Goal: Task Accomplishment & Management: Manage account settings

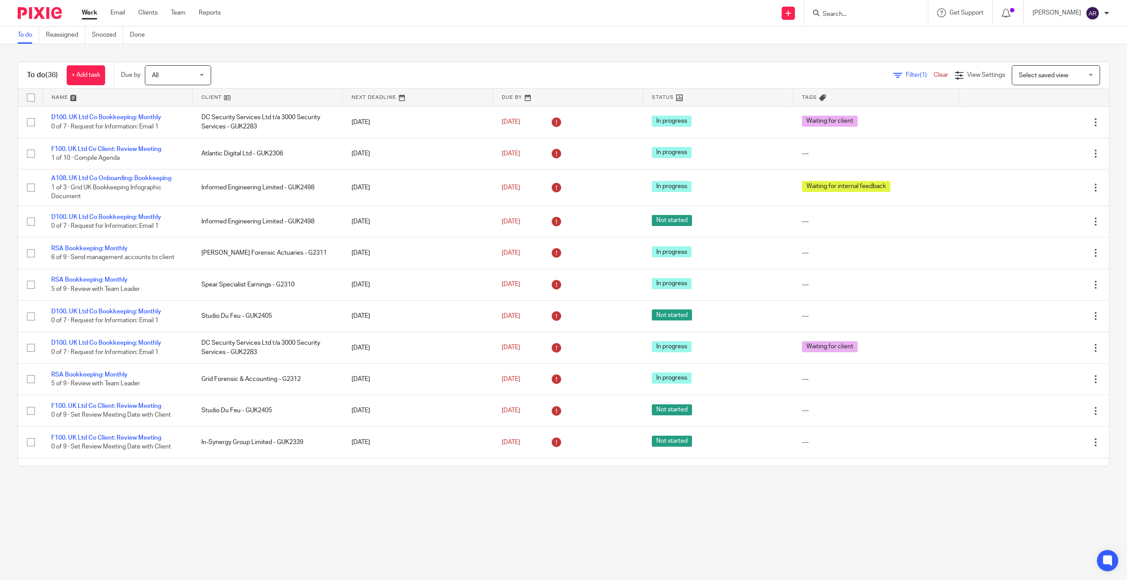
click at [848, 17] on input "Search" at bounding box center [862, 15] width 80 height 8
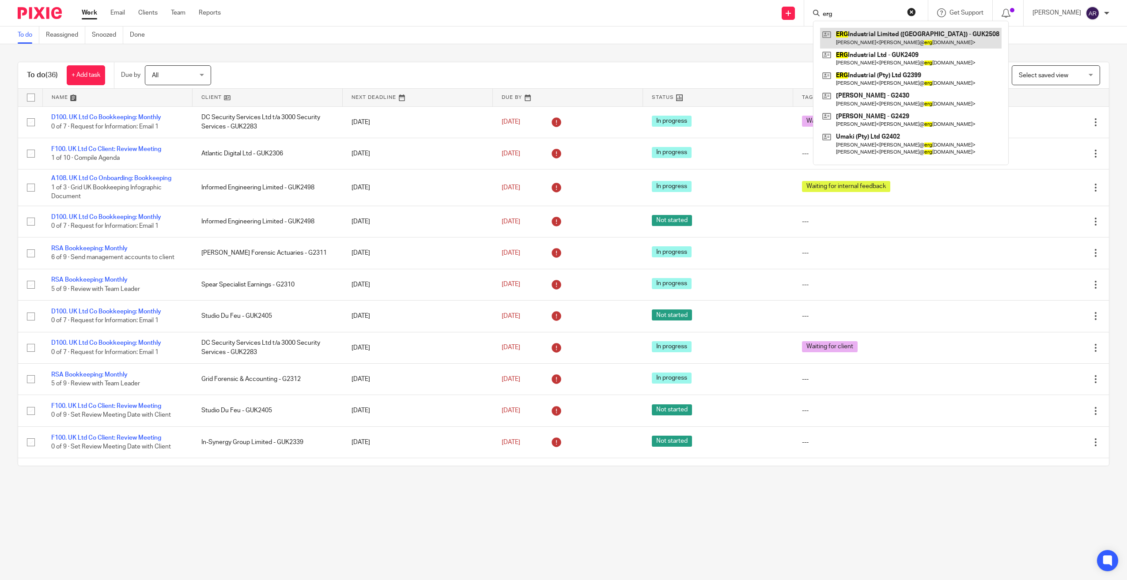
type input "erg"
click at [885, 35] on link at bounding box center [911, 38] width 182 height 20
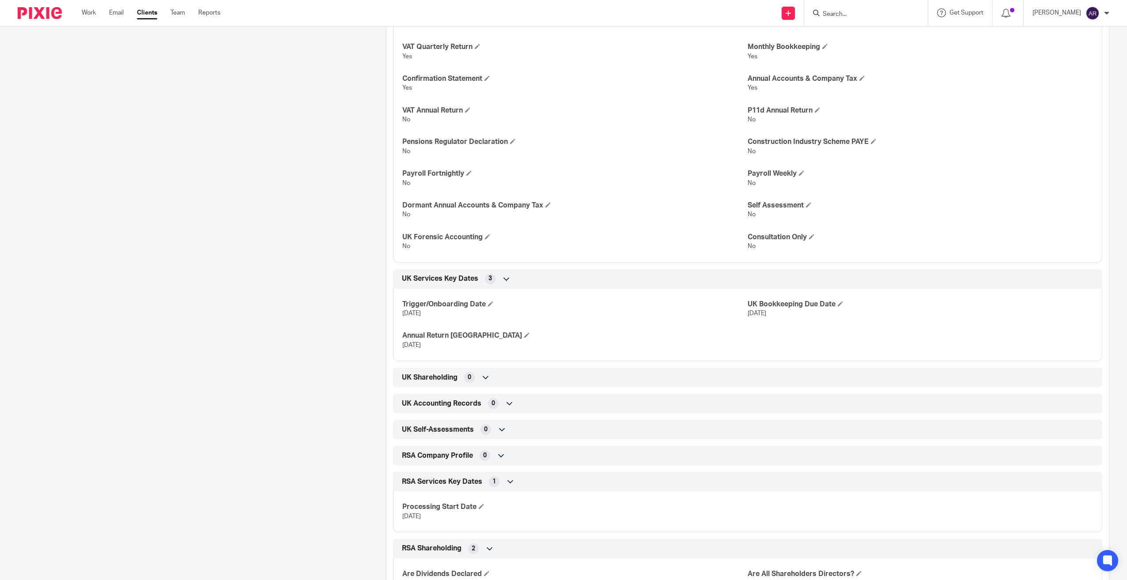
scroll to position [646, 0]
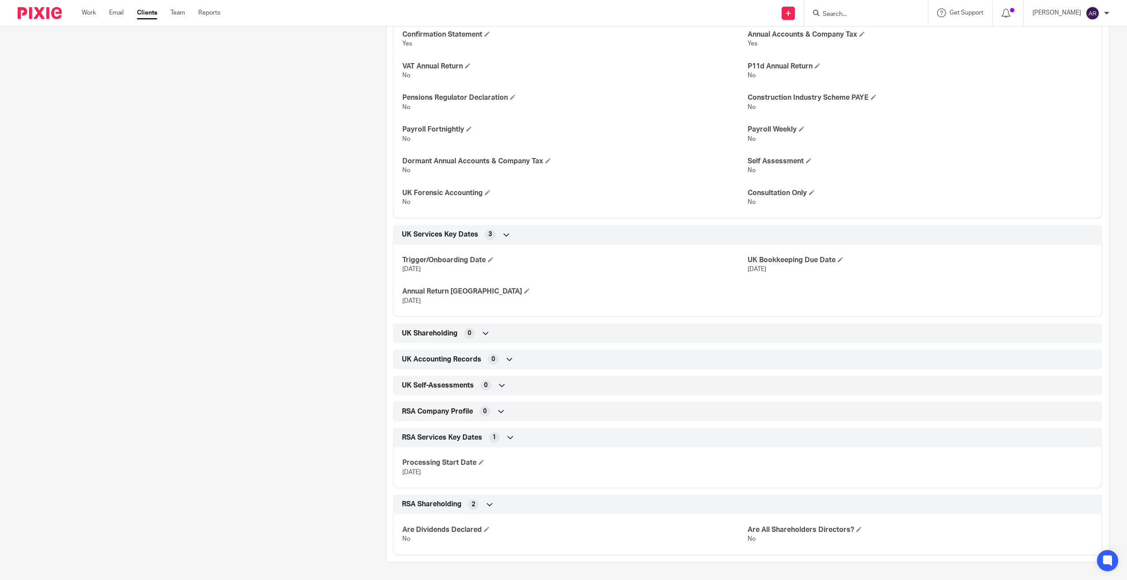
click at [507, 357] on icon at bounding box center [509, 359] width 9 height 9
click at [433, 358] on span "UK Accounting Records" at bounding box center [442, 359] width 80 height 9
click at [435, 357] on span "UK Accounting Records" at bounding box center [442, 359] width 80 height 9
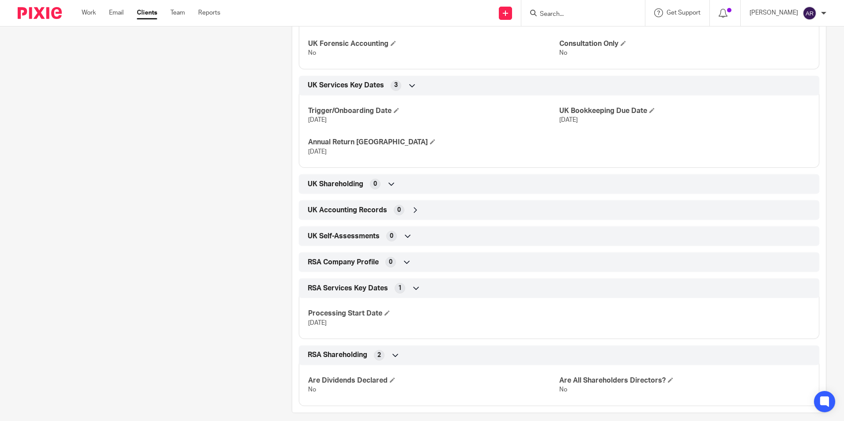
scroll to position [805, 0]
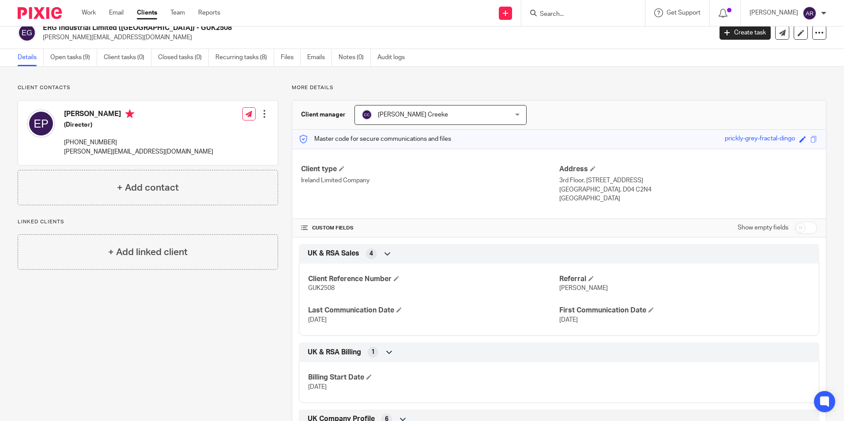
scroll to position [0, 0]
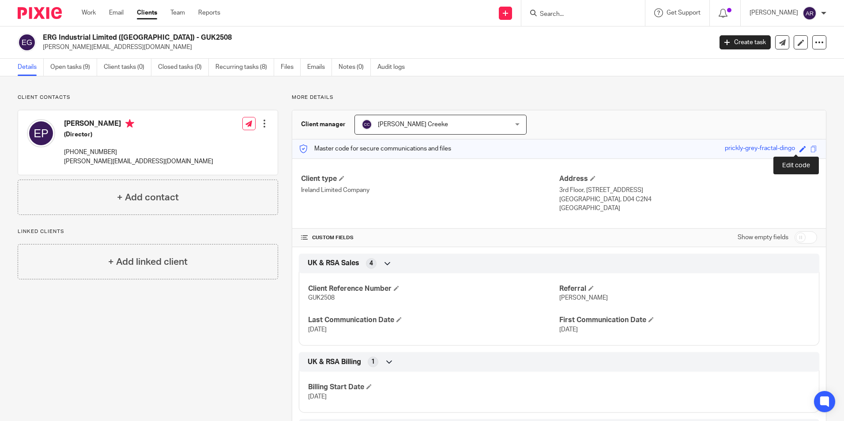
click at [800, 148] on span at bounding box center [803, 149] width 7 height 7
type input "prickly-grey-fractal-dingo"
click at [799, 149] on icon at bounding box center [801, 148] width 5 height 5
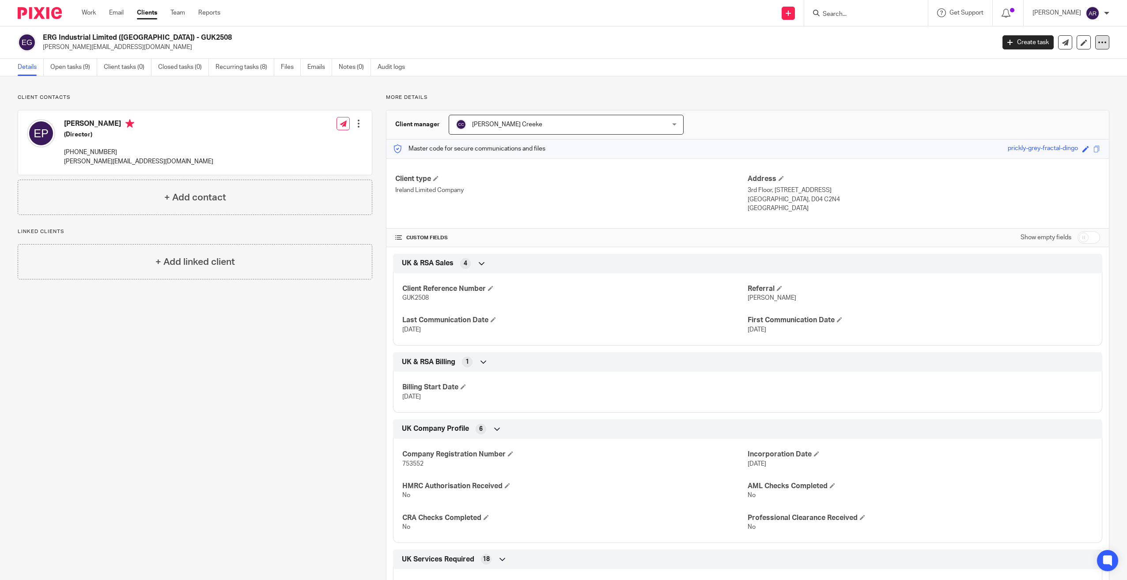
click at [1098, 44] on icon at bounding box center [1102, 42] width 9 height 9
click at [876, 95] on p "More details" at bounding box center [747, 97] width 723 height 7
click at [356, 121] on div at bounding box center [358, 123] width 9 height 9
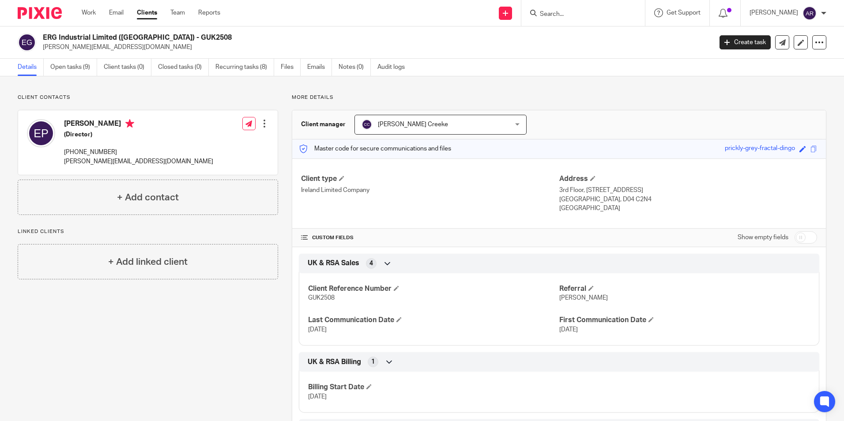
click at [470, 129] on span "Candice Creeke" at bounding box center [428, 124] width 132 height 19
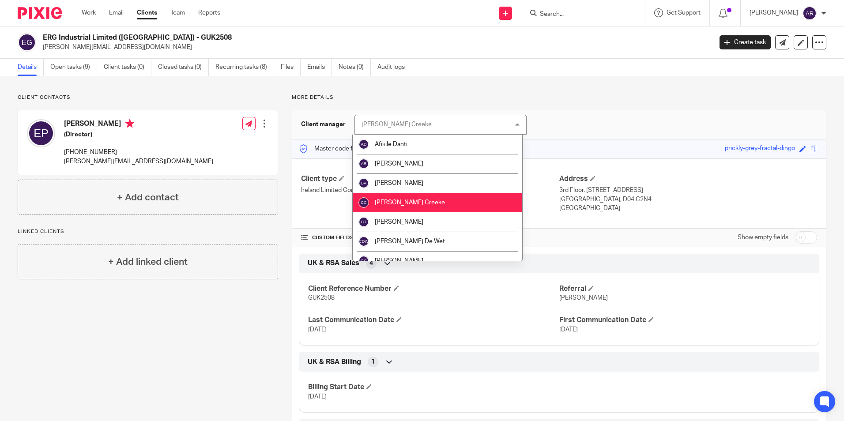
click at [448, 202] on li "Candice Creeke" at bounding box center [438, 202] width 170 height 19
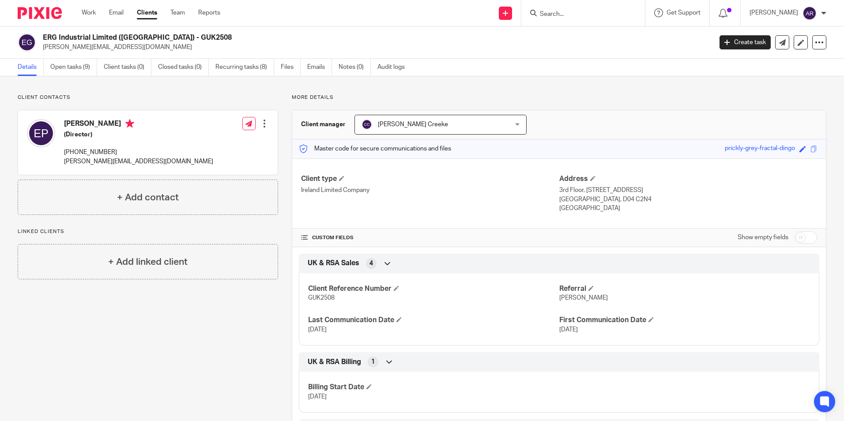
click at [599, 126] on div "Client manager Candice Creeke Candice Creeke Afikile Danti Andre Rousseau Bryan…" at bounding box center [559, 124] width 534 height 29
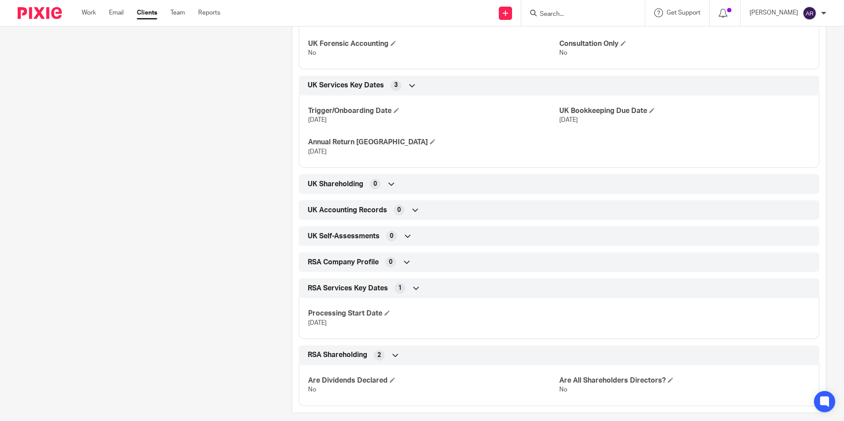
scroll to position [805, 0]
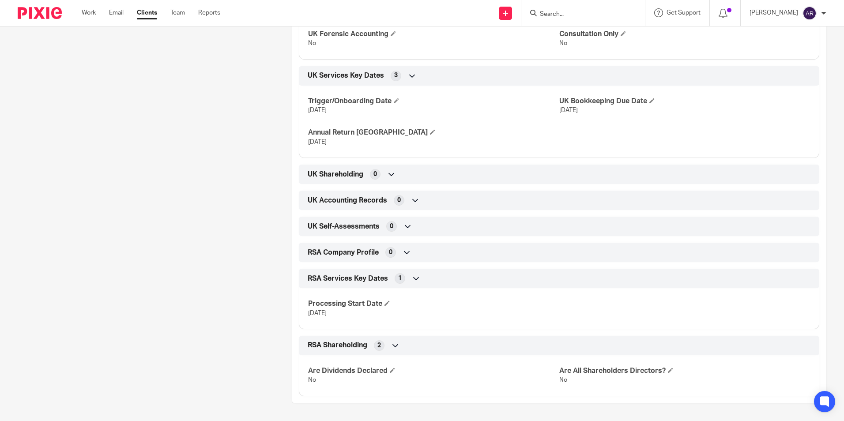
click at [413, 277] on icon at bounding box center [416, 278] width 9 height 9
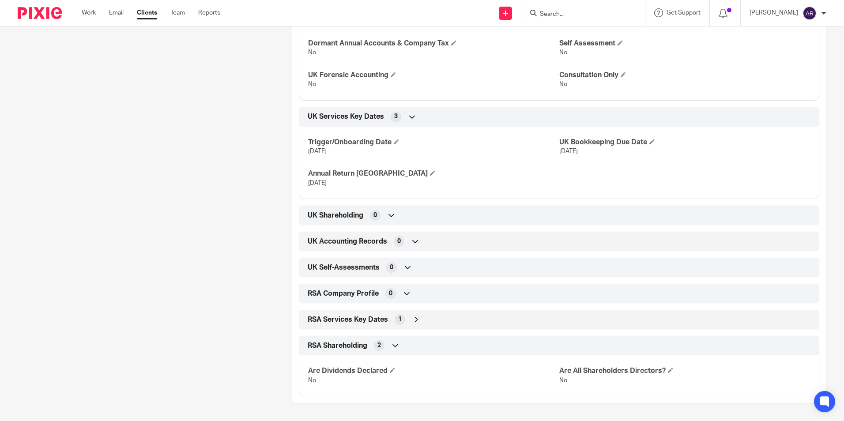
click at [413, 318] on icon at bounding box center [416, 319] width 9 height 9
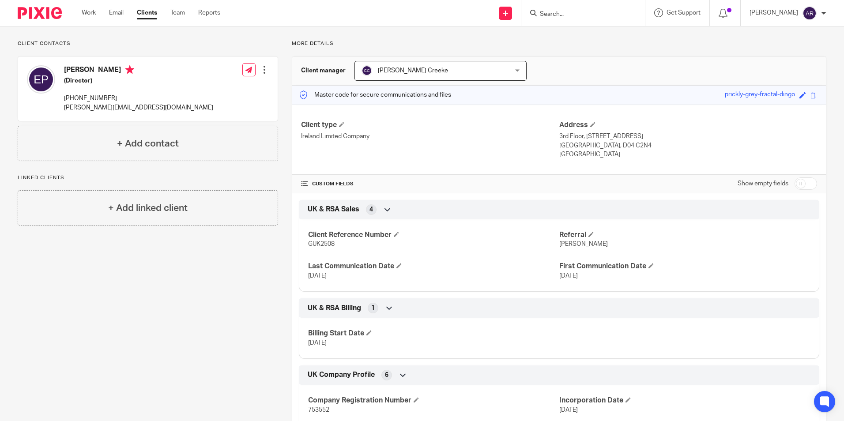
scroll to position [0, 0]
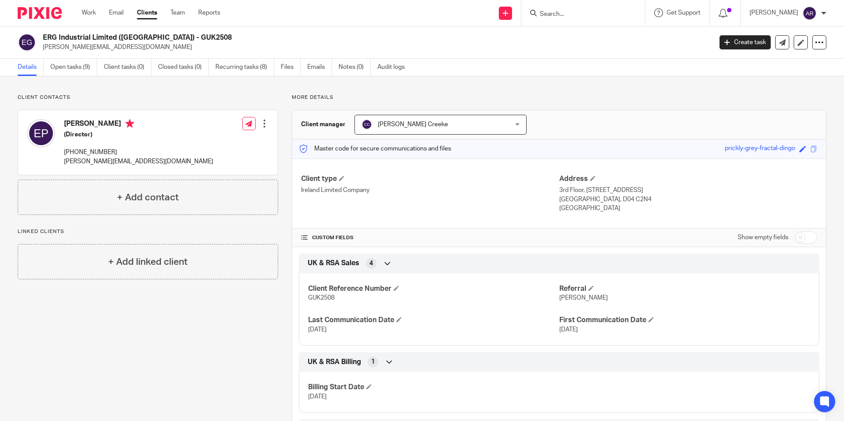
click at [514, 126] on div "[PERSON_NAME] Creeke [PERSON_NAME][GEOGRAPHIC_DATA][DEMOGRAPHIC_DATA]" at bounding box center [441, 125] width 172 height 20
click at [567, 95] on p "More details" at bounding box center [559, 97] width 535 height 7
click at [794, 41] on link at bounding box center [801, 42] width 14 height 14
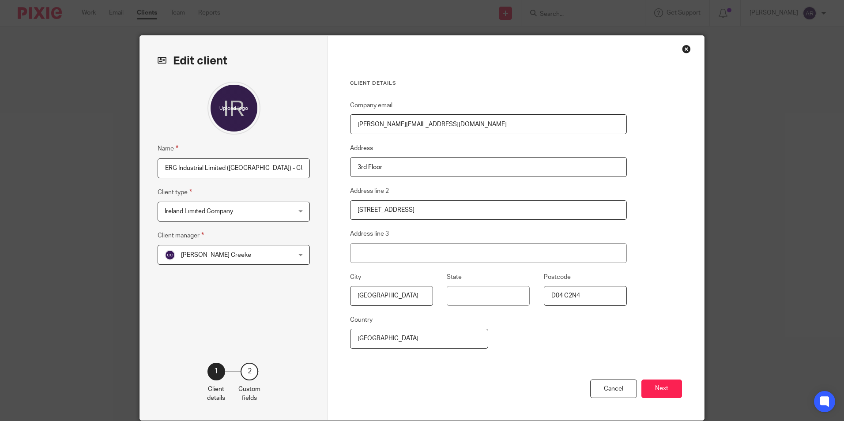
scroll to position [35, 0]
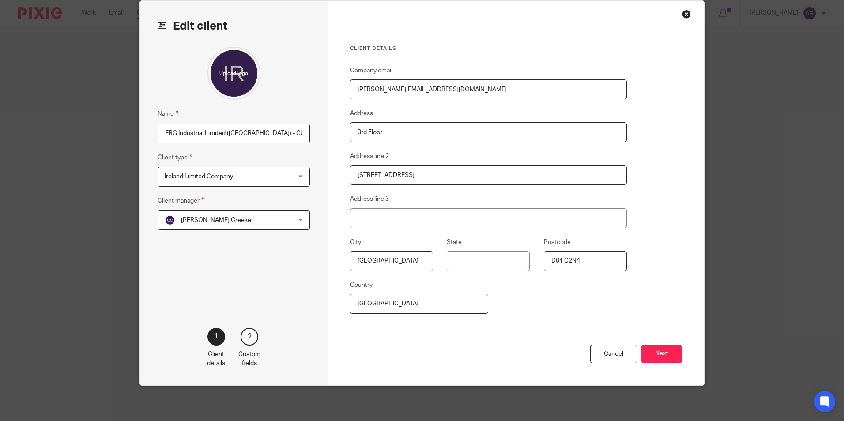
click at [248, 336] on div "2" at bounding box center [250, 337] width 18 height 18
click at [666, 353] on button "Next" at bounding box center [662, 354] width 41 height 19
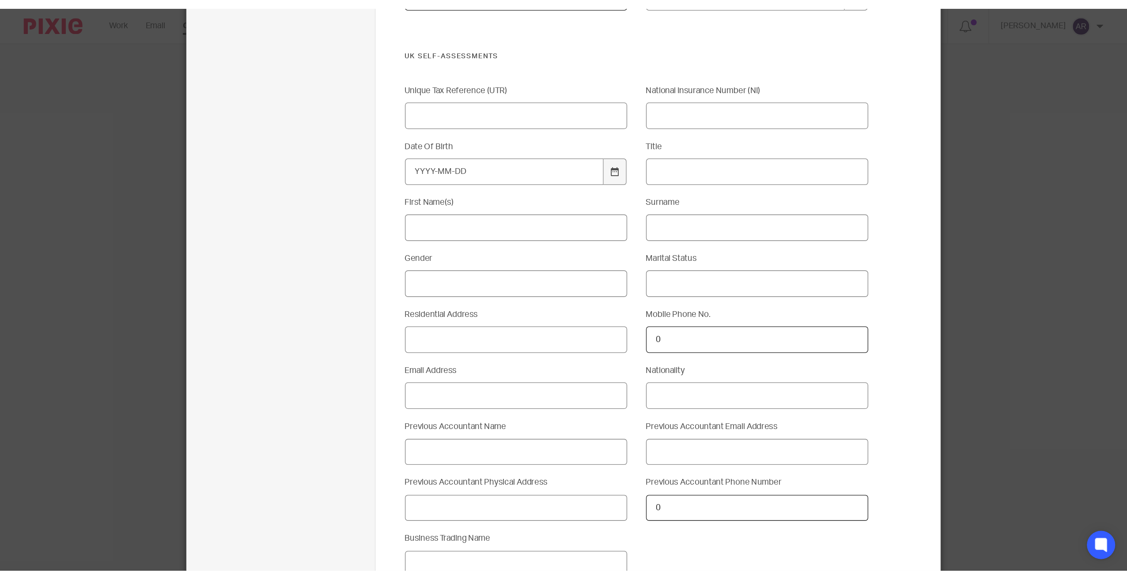
scroll to position [1597, 0]
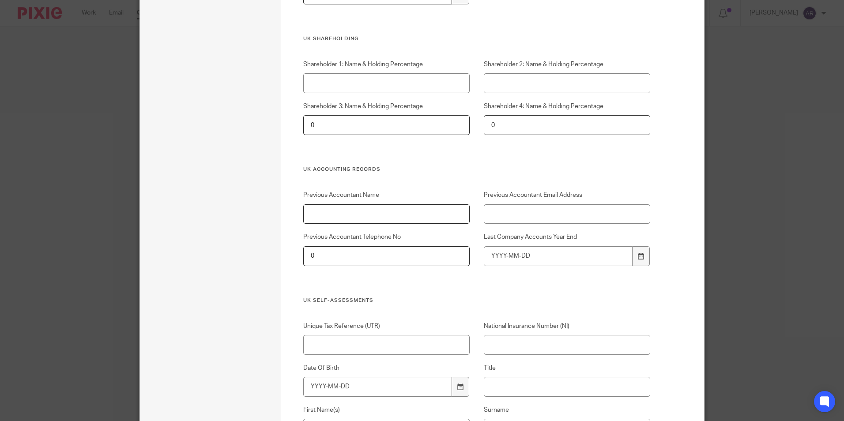
click at [422, 215] on input "Previous Accountant Name" at bounding box center [386, 214] width 167 height 20
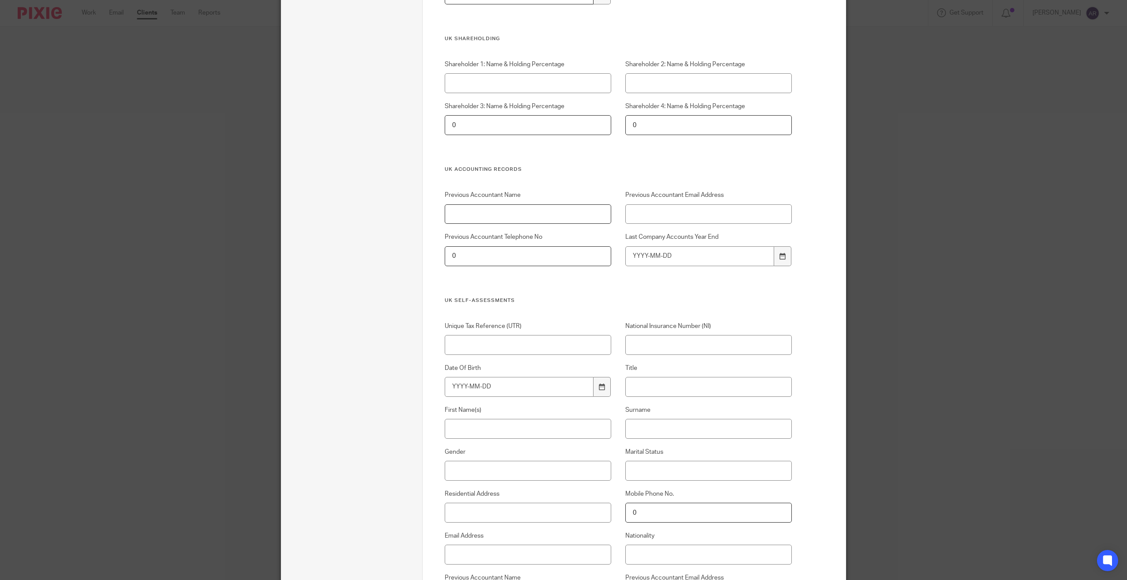
click at [493, 215] on input "Previous Accountant Name" at bounding box center [528, 214] width 167 height 20
type input "[PERSON_NAME]"
click at [702, 219] on input "Previous Accountant Email Address" at bounding box center [708, 214] width 167 height 20
paste input "[EMAIL_ADDRESS][DOMAIN_NAME]"
type input "[EMAIL_ADDRESS][DOMAIN_NAME]"
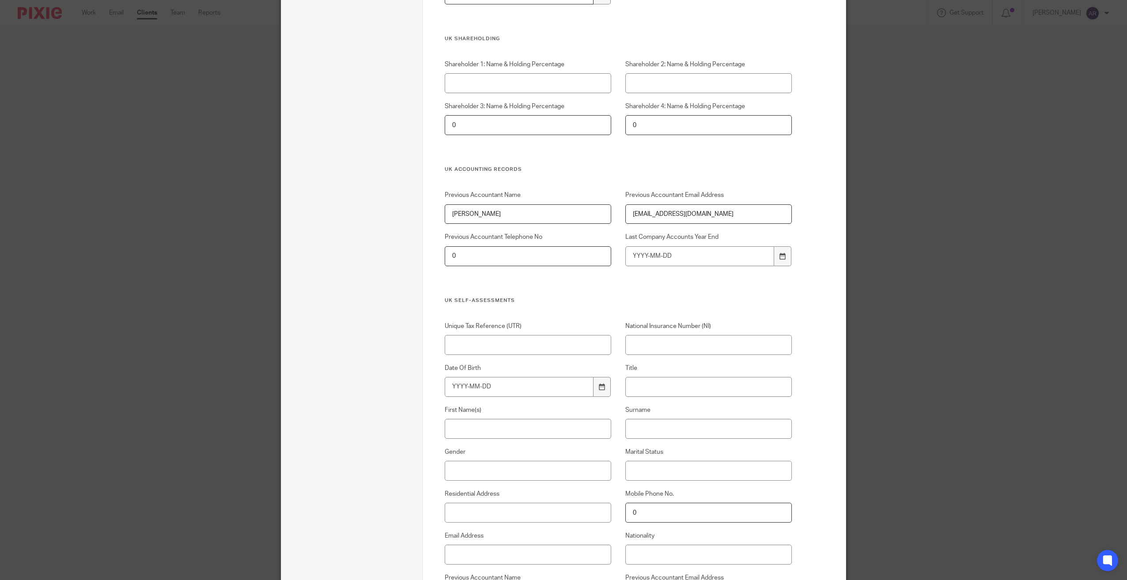
click at [517, 258] on input "0" at bounding box center [528, 256] width 167 height 20
click at [492, 261] on input "0" at bounding box center [528, 256] width 167 height 20
paste input "number"
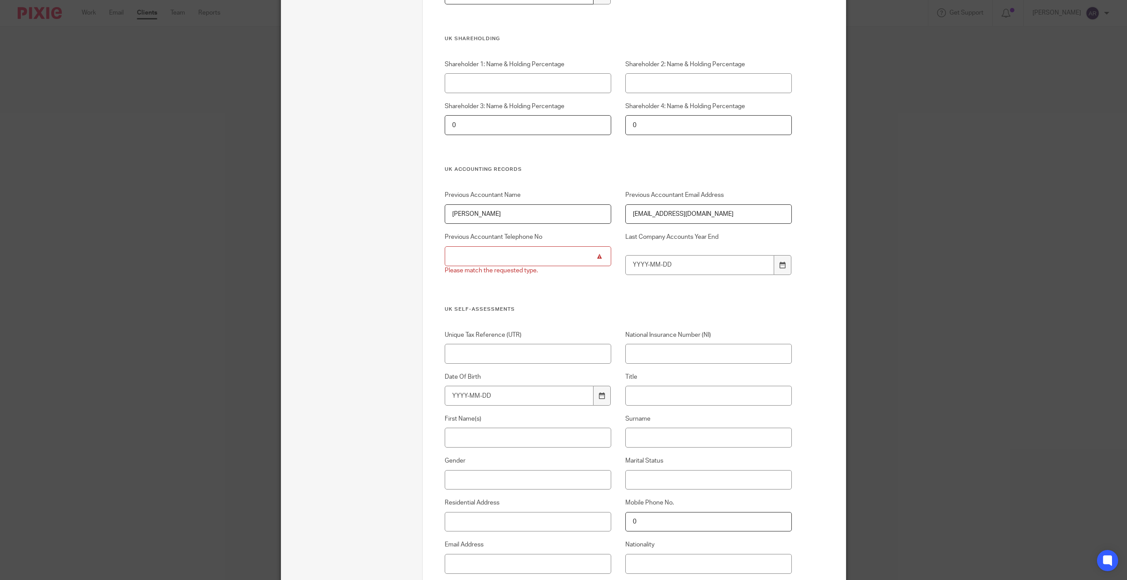
click at [535, 254] on input "Previous Accountant Telephone No" at bounding box center [528, 256] width 167 height 20
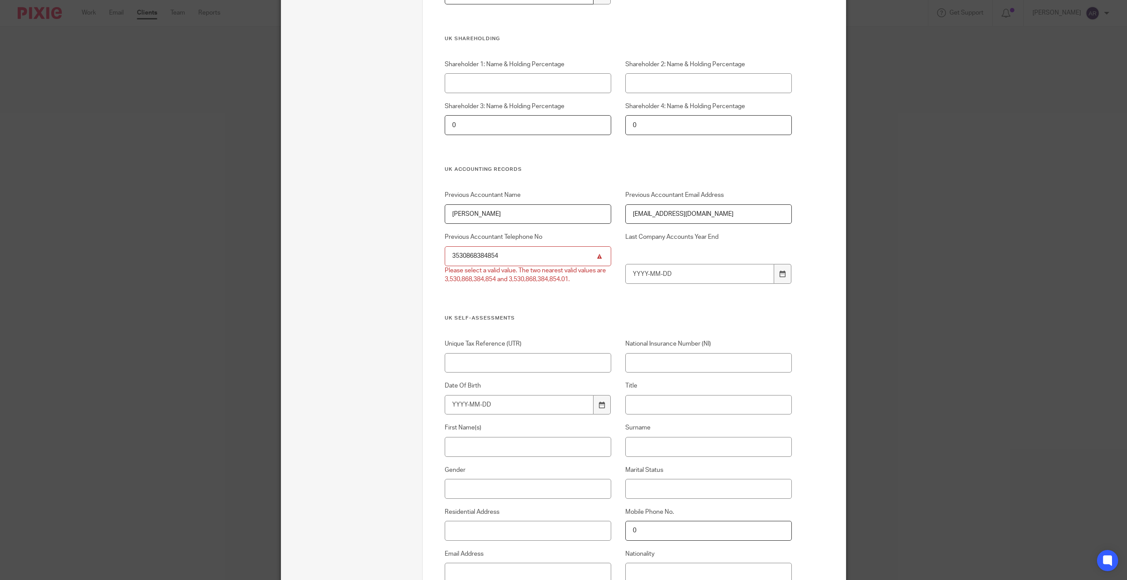
click at [535, 254] on input "3530868384854" at bounding box center [528, 256] width 167 height 20
type input "003530868384854"
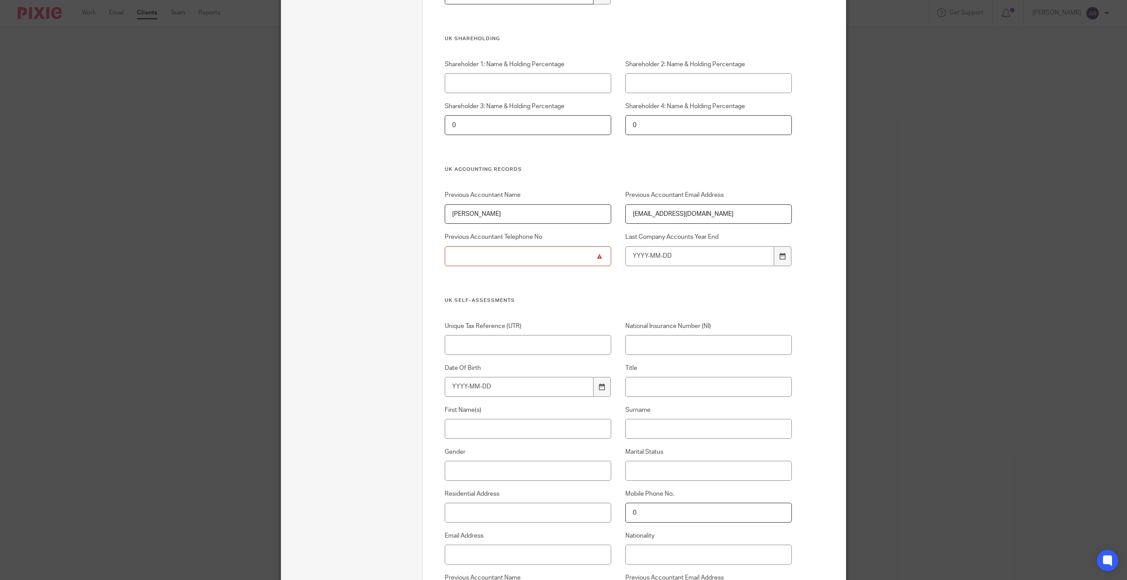
click at [466, 255] on input "Previous Accountant Telephone No" at bounding box center [528, 256] width 167 height 20
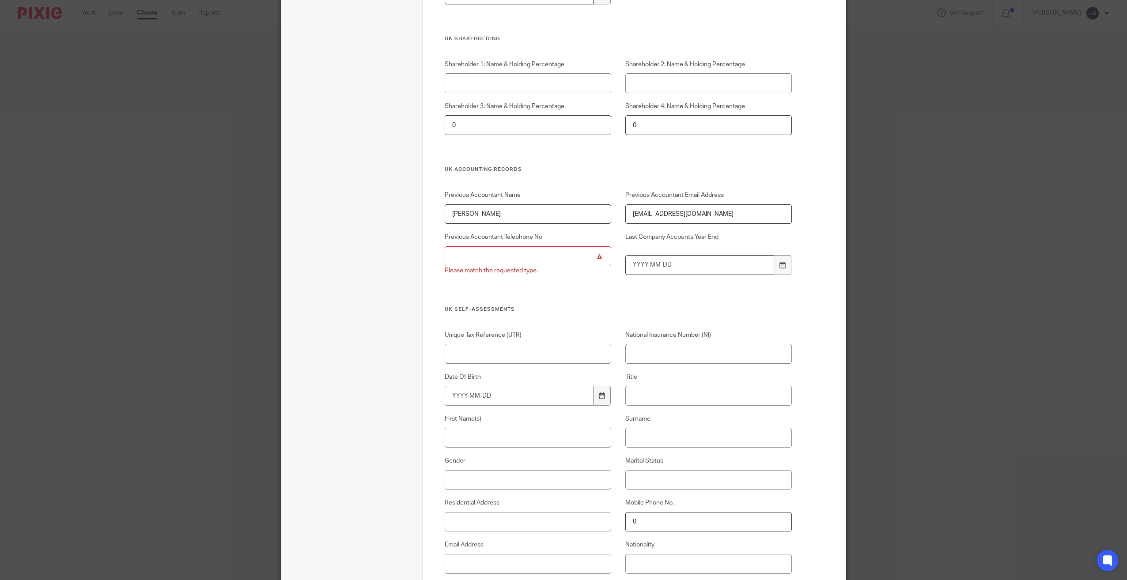
click at [690, 269] on input "Last Company Accounts Year End" at bounding box center [699, 265] width 149 height 20
type input "2025-02-28"
click at [511, 254] on input "Previous Accountant Telephone No" at bounding box center [528, 256] width 167 height 20
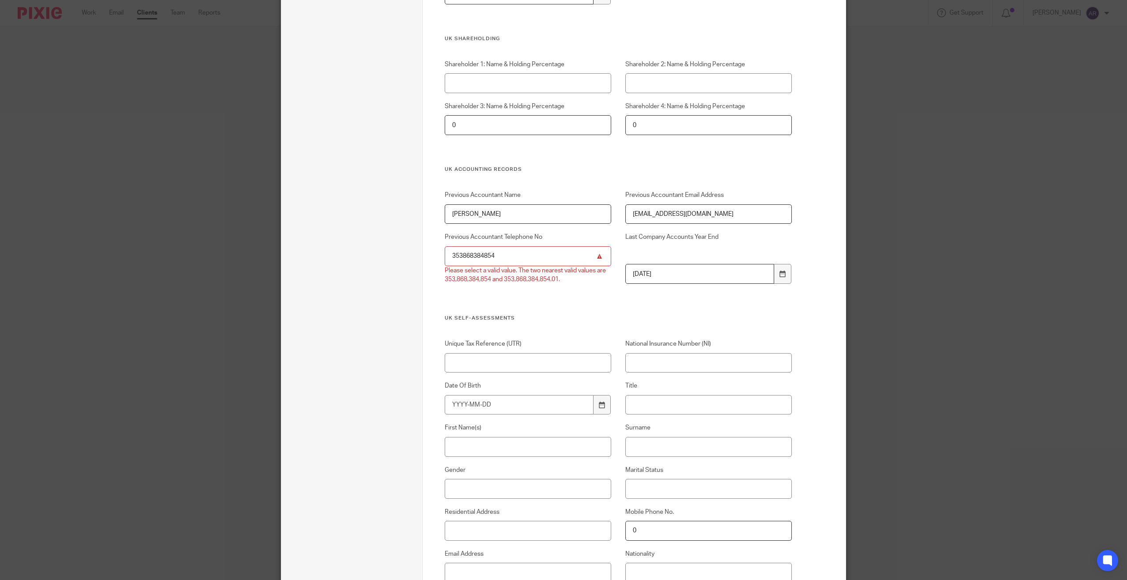
click at [510, 255] on input "353868384854" at bounding box center [528, 256] width 167 height 20
type input "3"
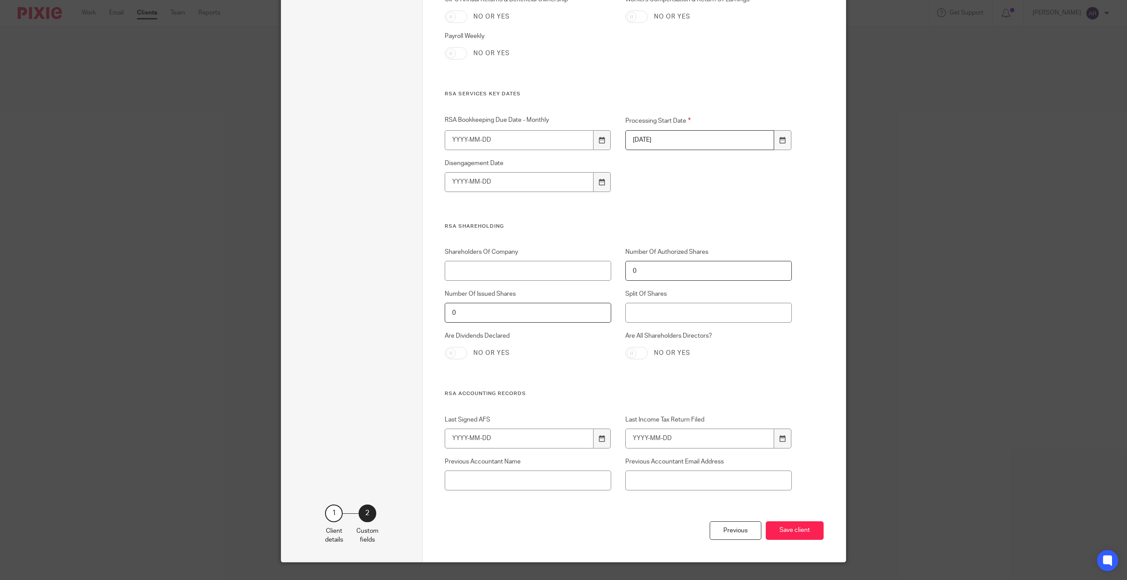
scroll to position [2807, 0]
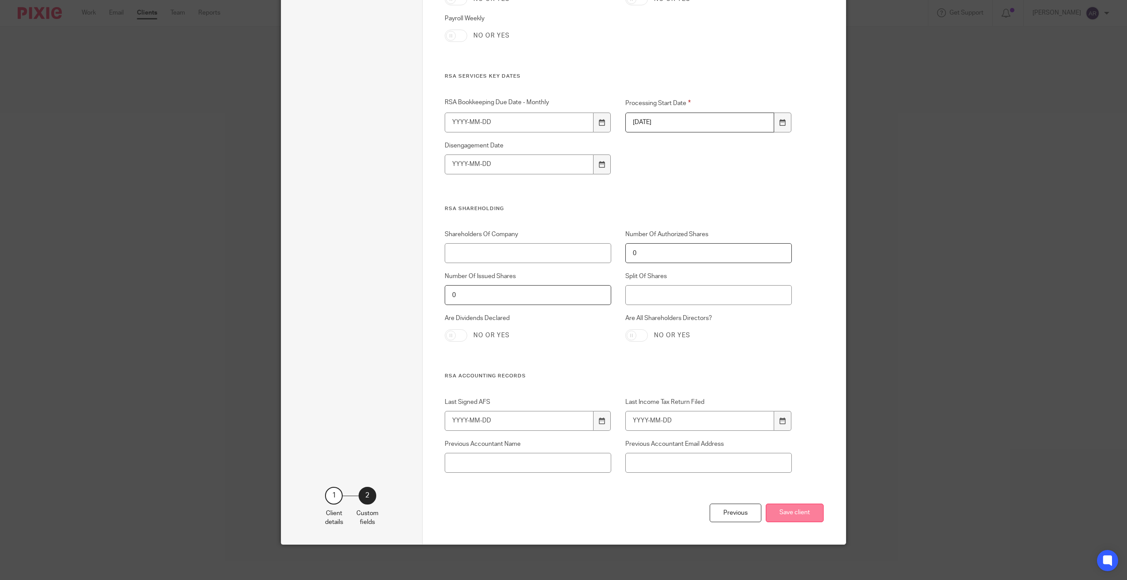
click at [788, 421] on button "Save client" at bounding box center [795, 513] width 58 height 19
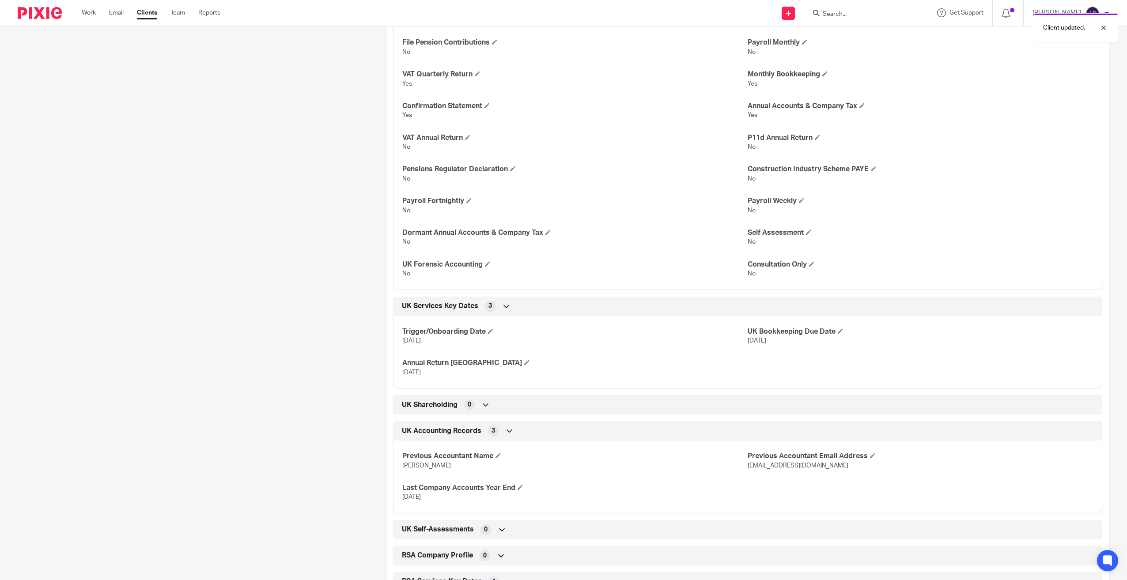
scroll to position [718, 0]
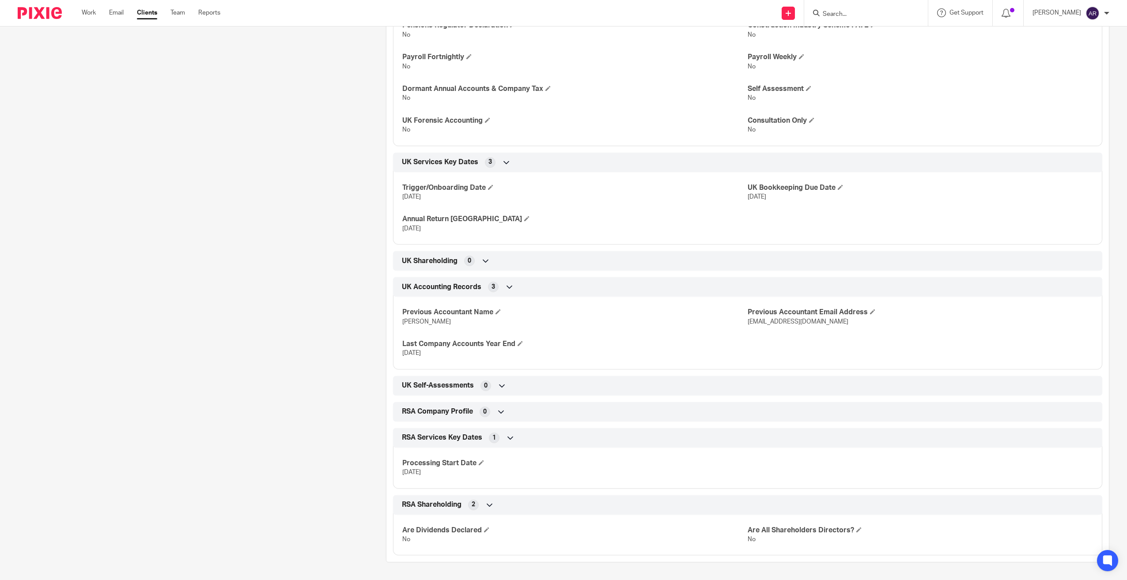
click at [508, 285] on icon at bounding box center [509, 287] width 9 height 9
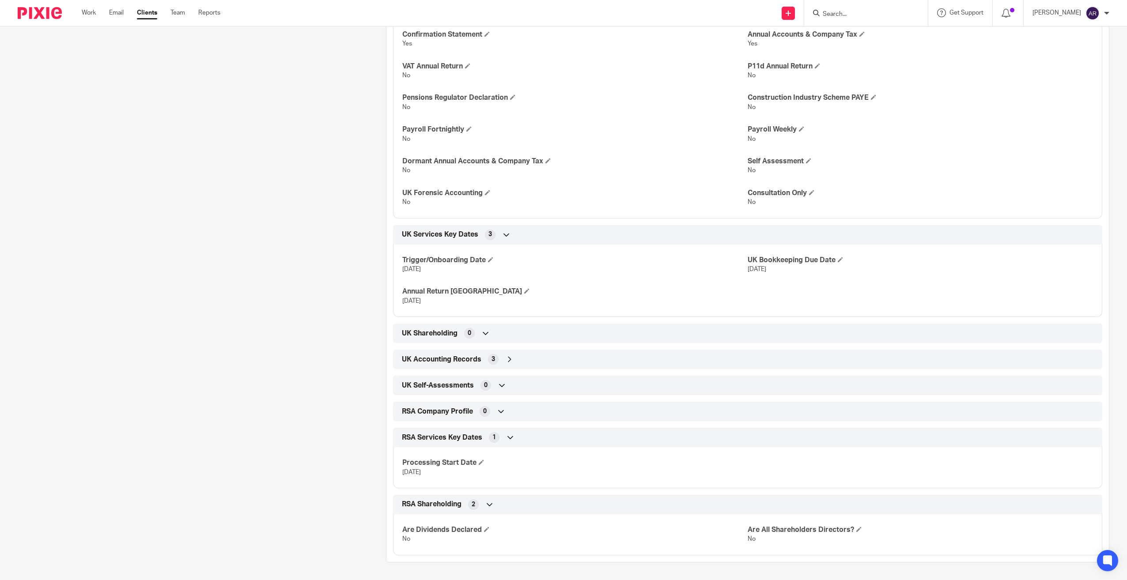
scroll to position [646, 0]
click at [507, 359] on icon at bounding box center [509, 359] width 9 height 9
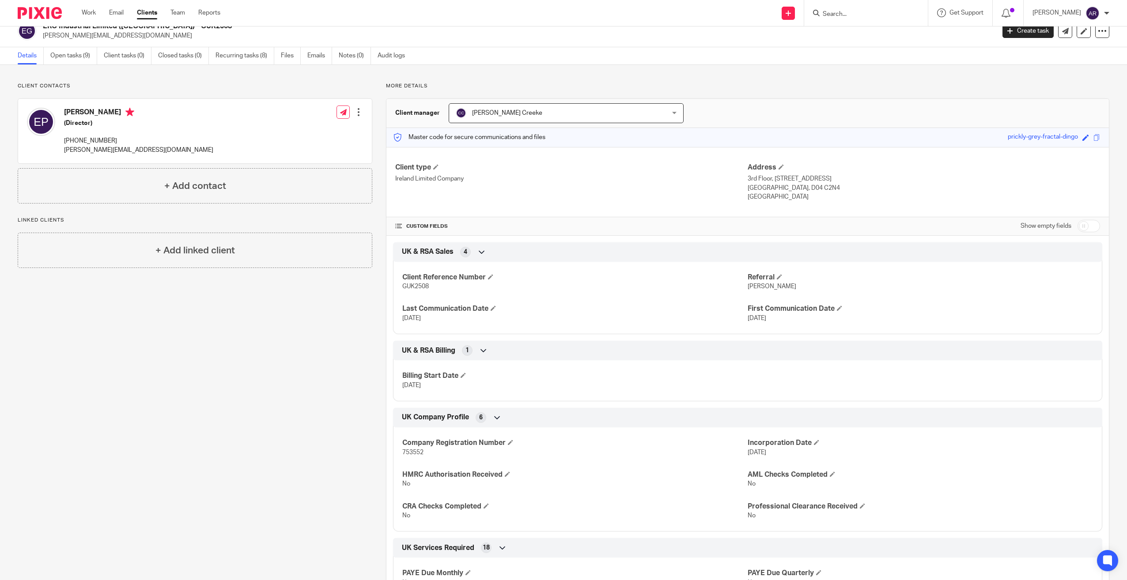
scroll to position [0, 0]
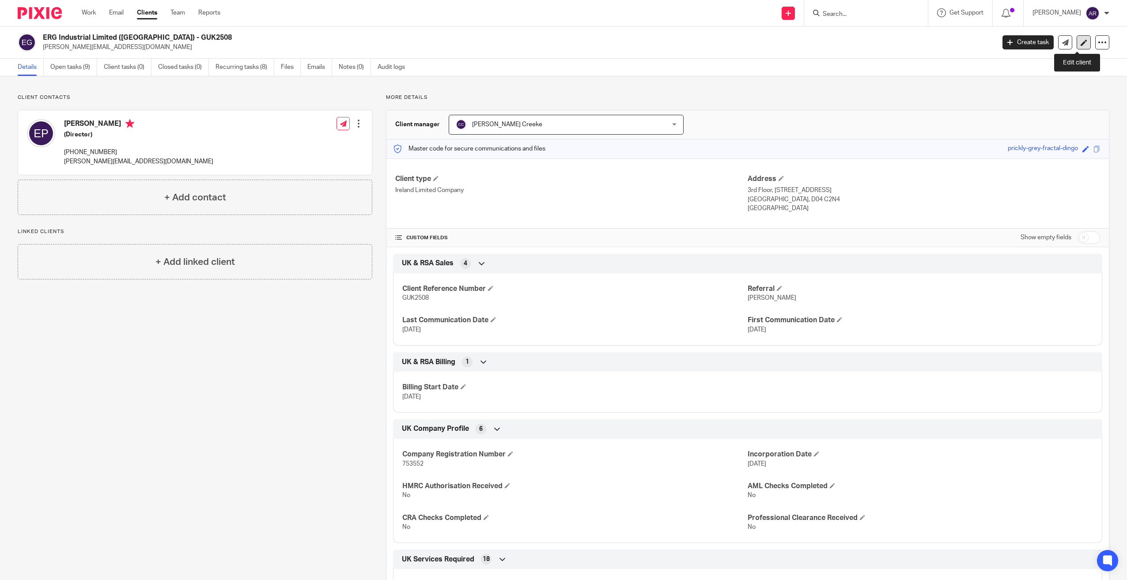
click at [1081, 39] on link at bounding box center [1084, 42] width 14 height 14
drag, startPoint x: 727, startPoint y: 226, endPoint x: 749, endPoint y: 102, distance: 125.6
click at [1081, 41] on icon at bounding box center [1084, 42] width 7 height 7
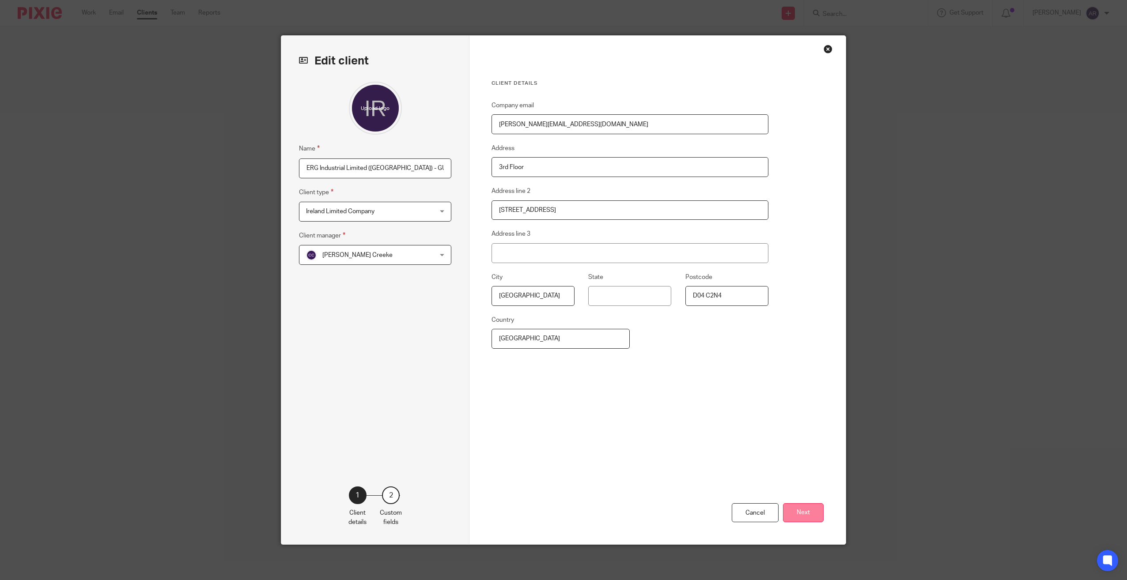
click at [804, 517] on button "Next" at bounding box center [803, 513] width 41 height 19
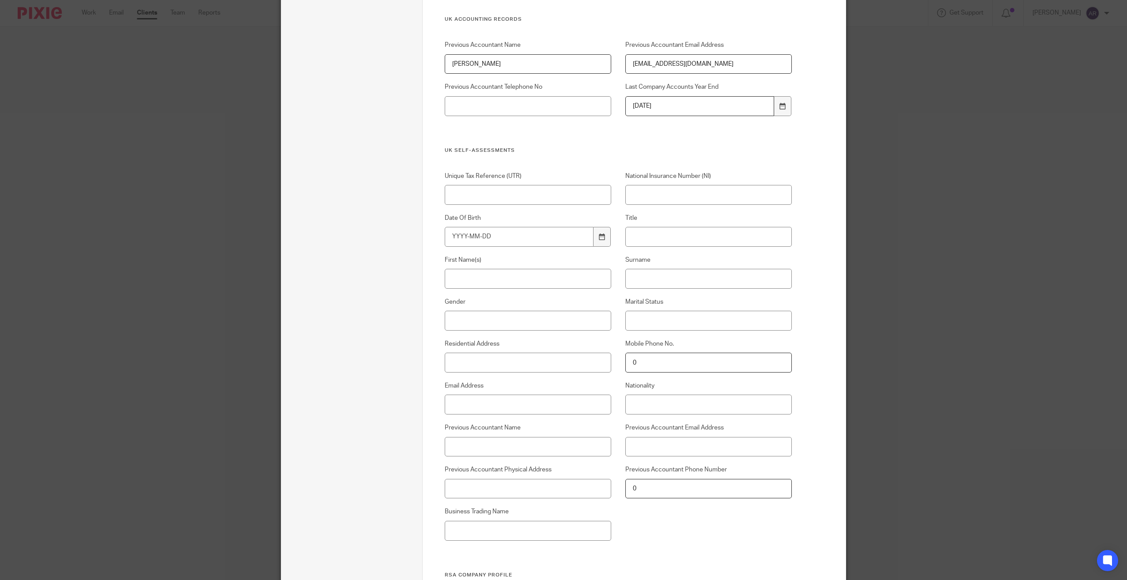
scroll to position [1571, 0]
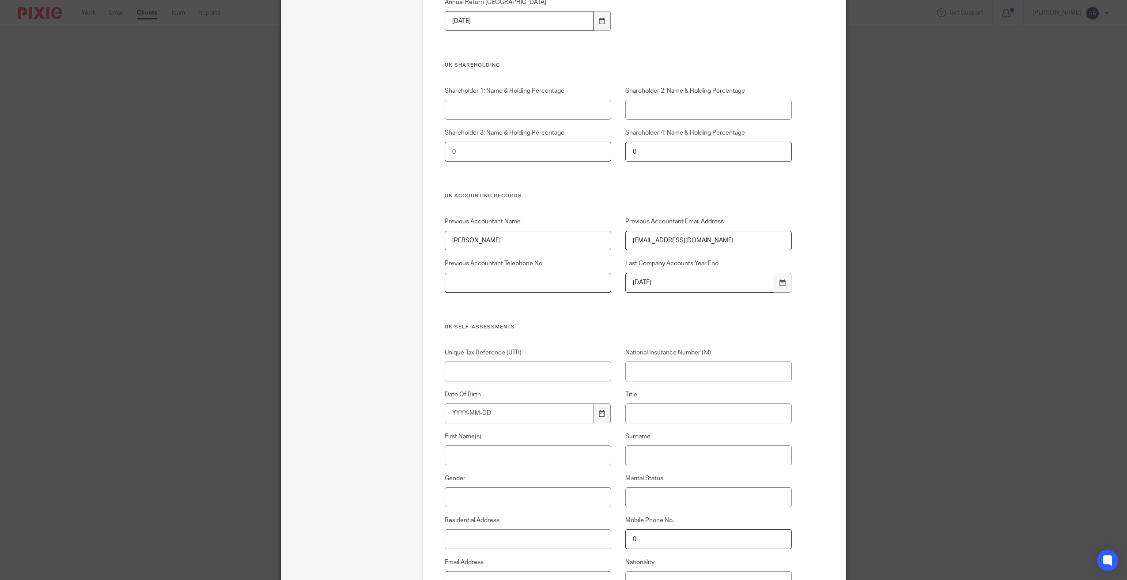
click at [537, 284] on input "Previous Accountant Telephone No" at bounding box center [528, 283] width 167 height 20
paste input "M: (+353) 086 8384854"
type input "[PHONE_NUMBER]"
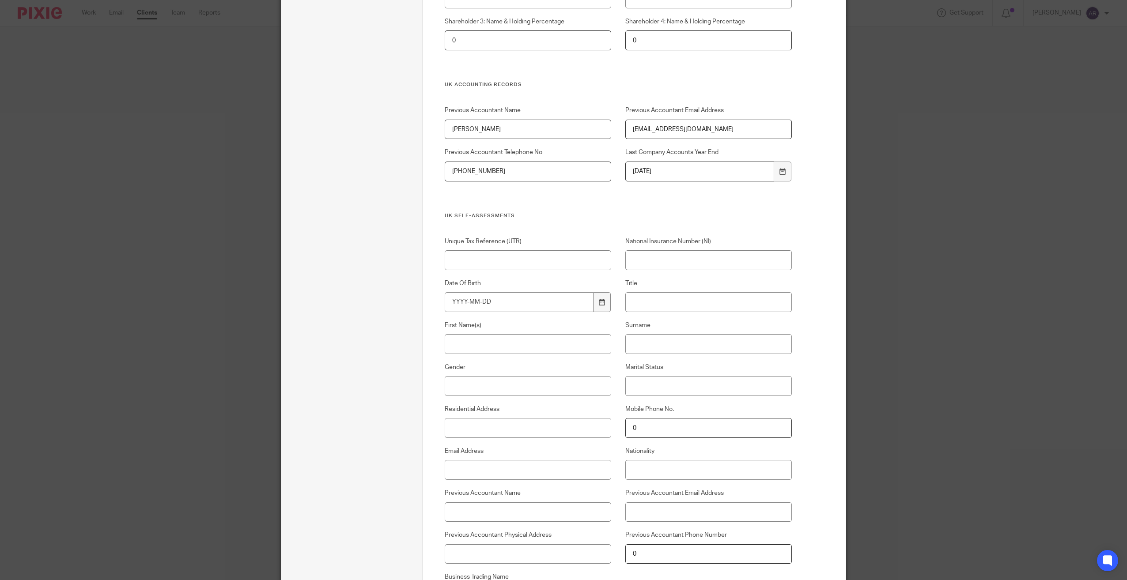
scroll to position [2807, 0]
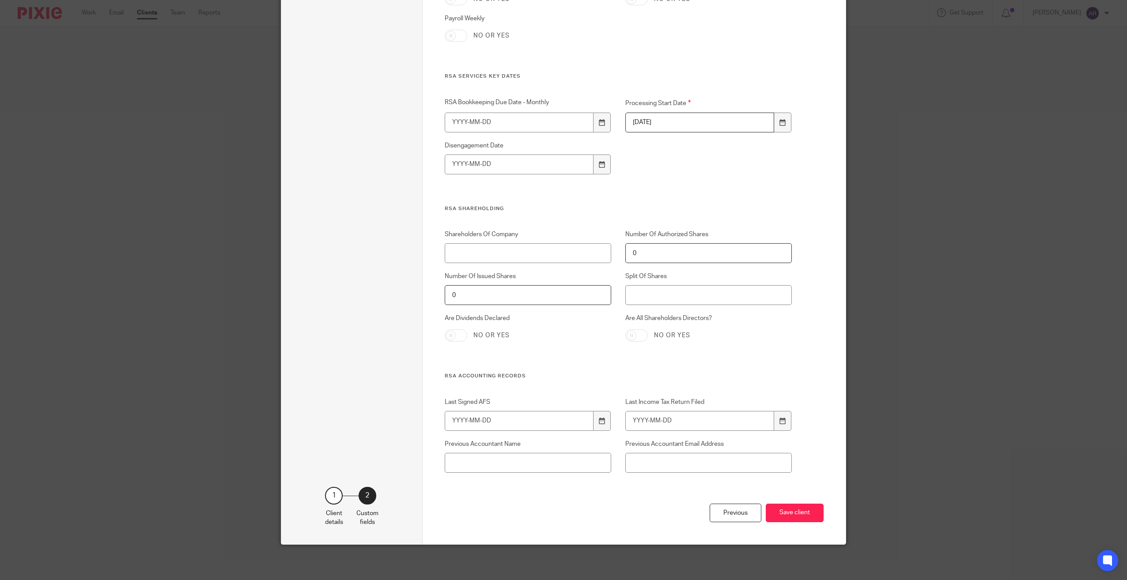
drag, startPoint x: 891, startPoint y: 177, endPoint x: 922, endPoint y: 392, distance: 217.3
click at [792, 512] on button "Save client" at bounding box center [795, 513] width 58 height 19
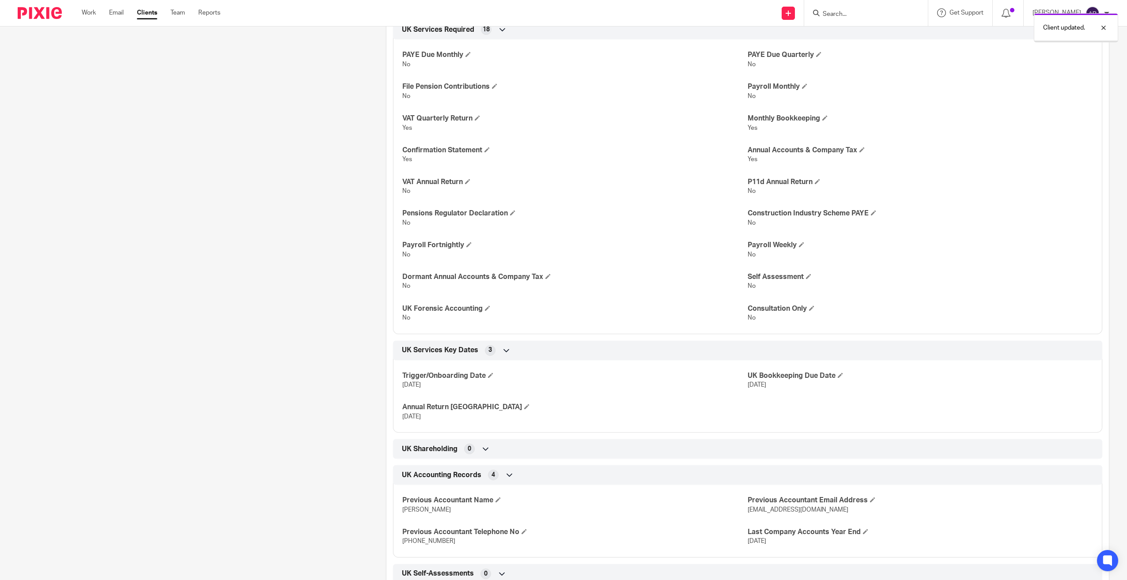
scroll to position [718, 0]
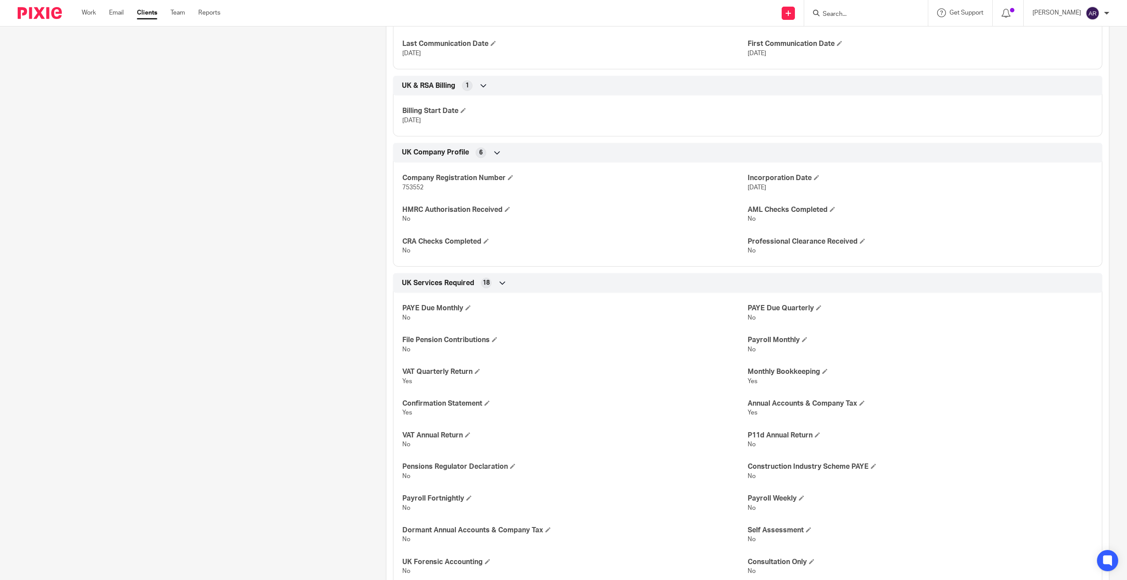
scroll to position [0, 0]
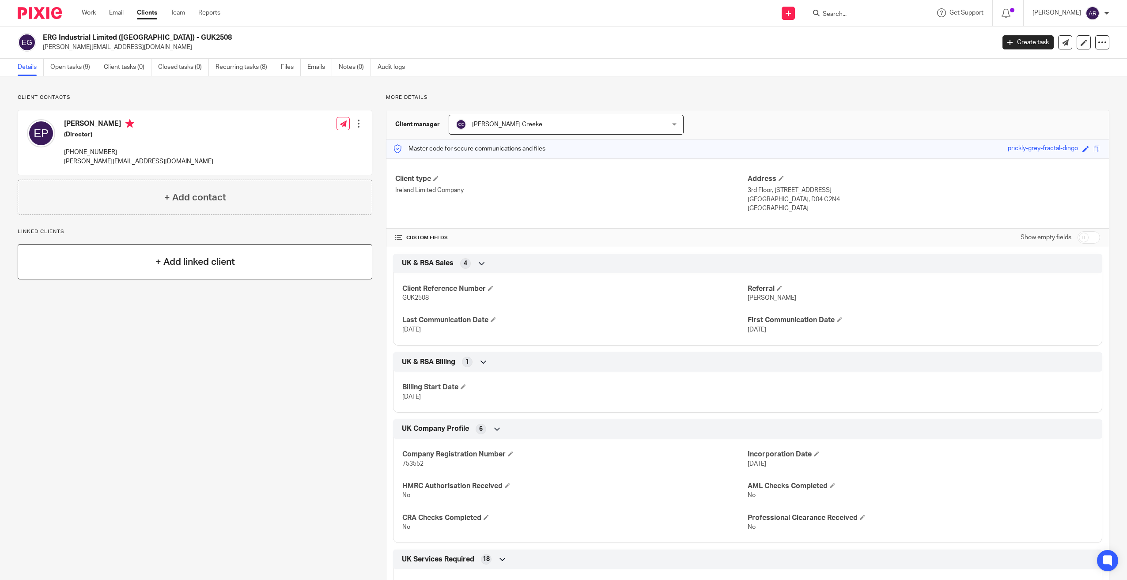
click at [270, 264] on div "+ Add linked client" at bounding box center [195, 261] width 355 height 35
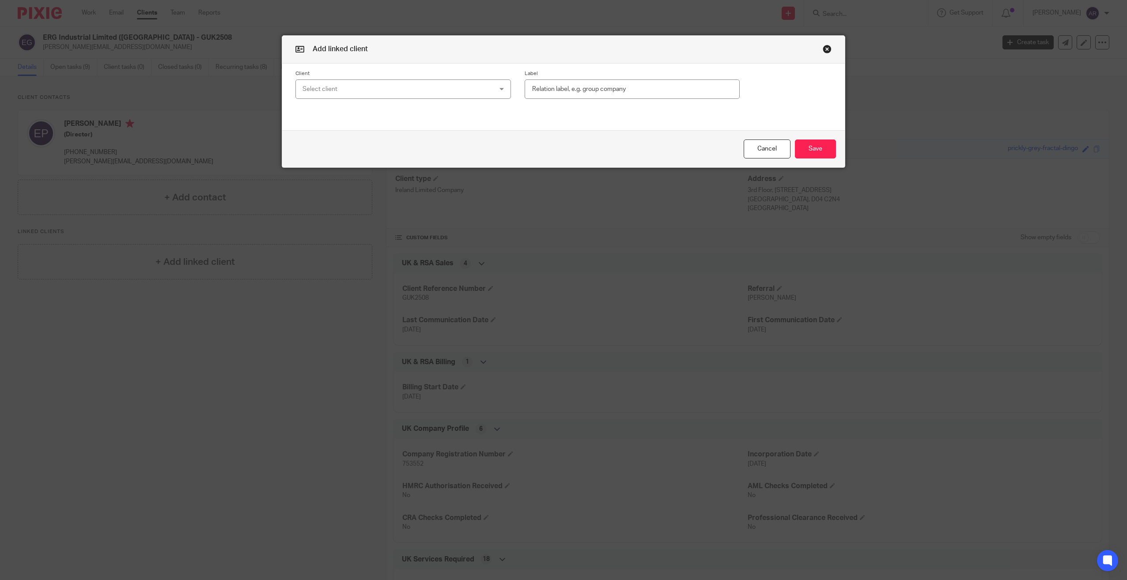
click at [360, 87] on div "Select client" at bounding box center [386, 89] width 167 height 19
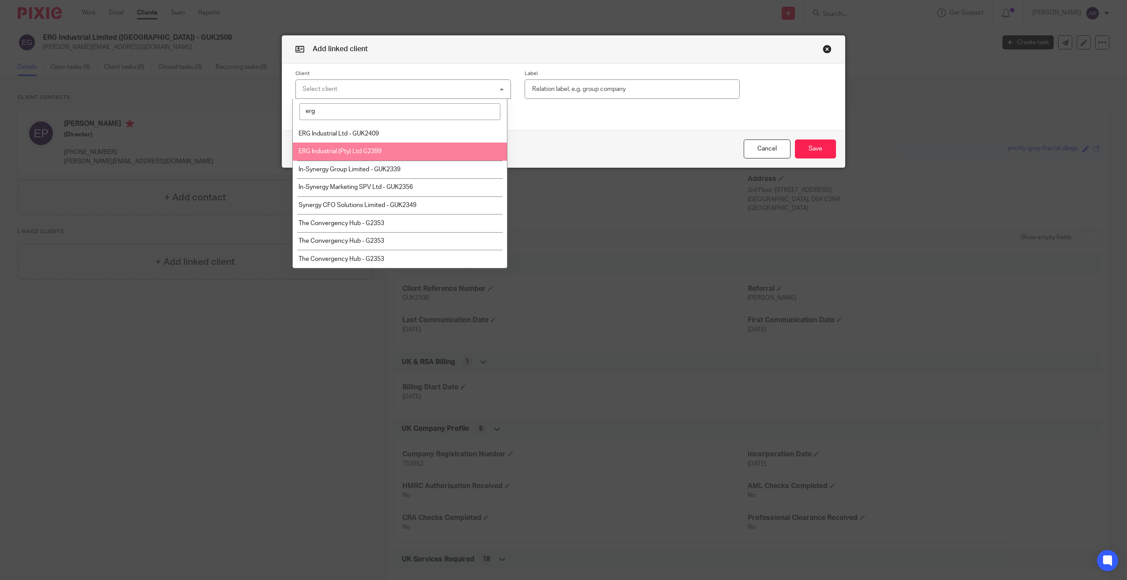
type input "erg"
click at [347, 151] on span "ERG Industrial (Pty) Ltd G2399" at bounding box center [340, 151] width 83 height 6
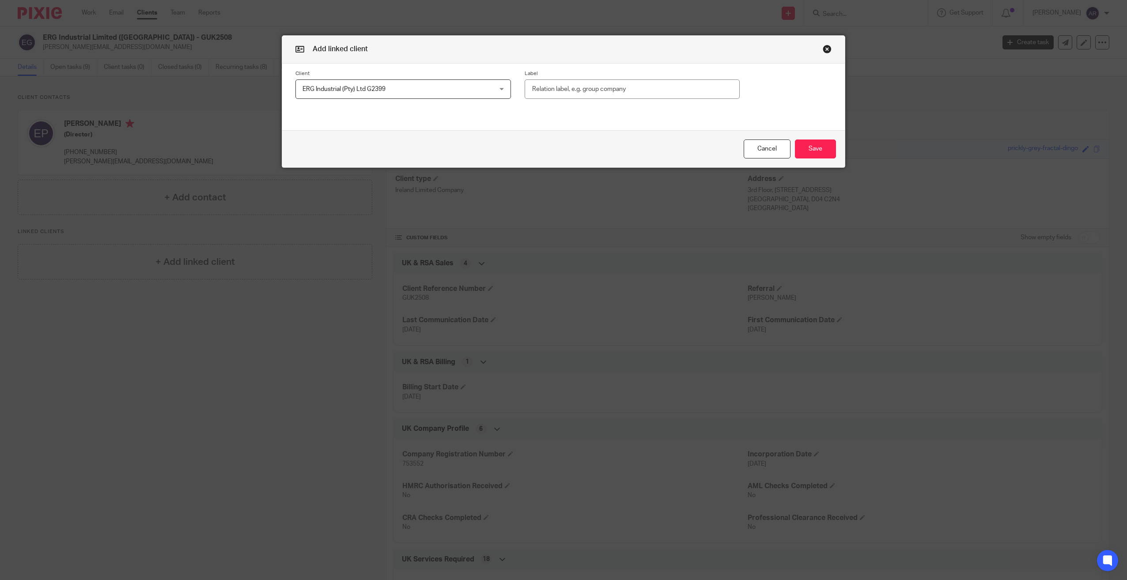
click at [541, 90] on input "text" at bounding box center [633, 90] width 216 height 20
type input "g"
type input "Group company"
click at [808, 148] on button "Save" at bounding box center [815, 149] width 41 height 19
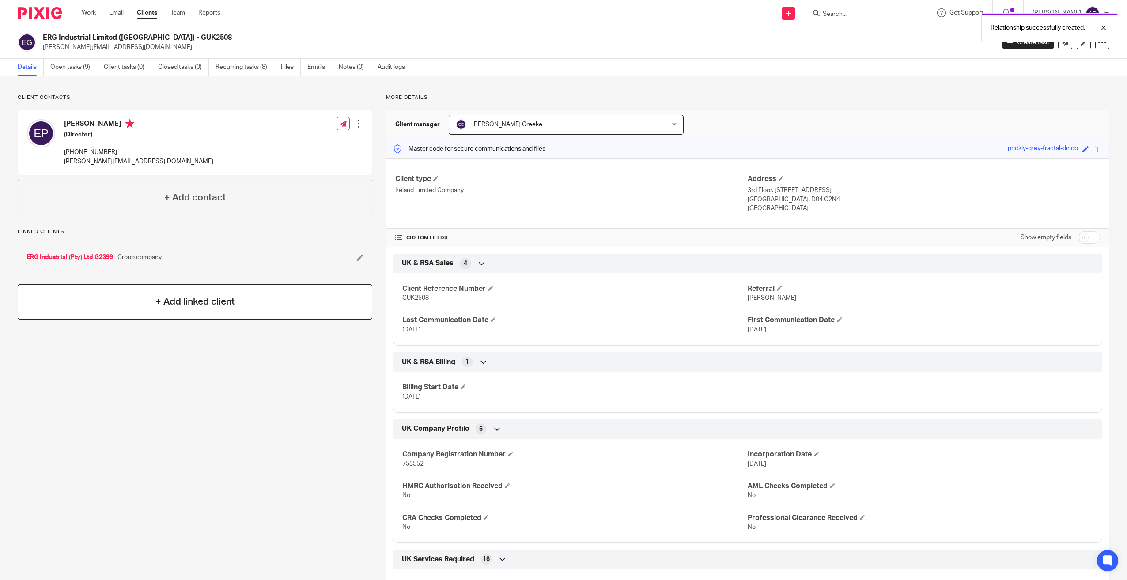
click at [266, 299] on div "+ Add linked client" at bounding box center [195, 301] width 355 height 35
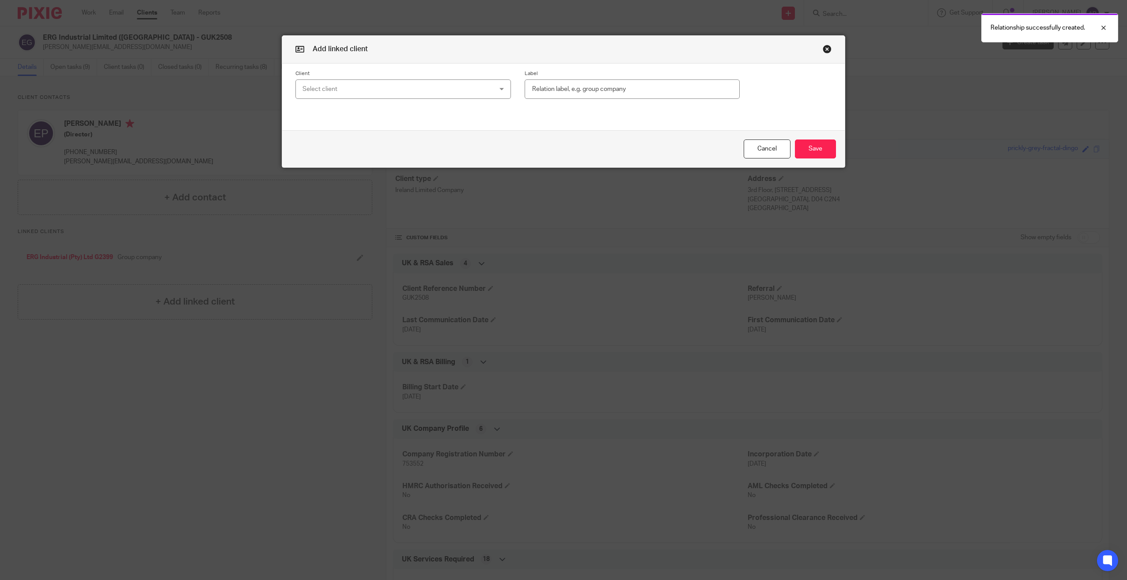
click at [385, 88] on div "Select client" at bounding box center [386, 89] width 167 height 19
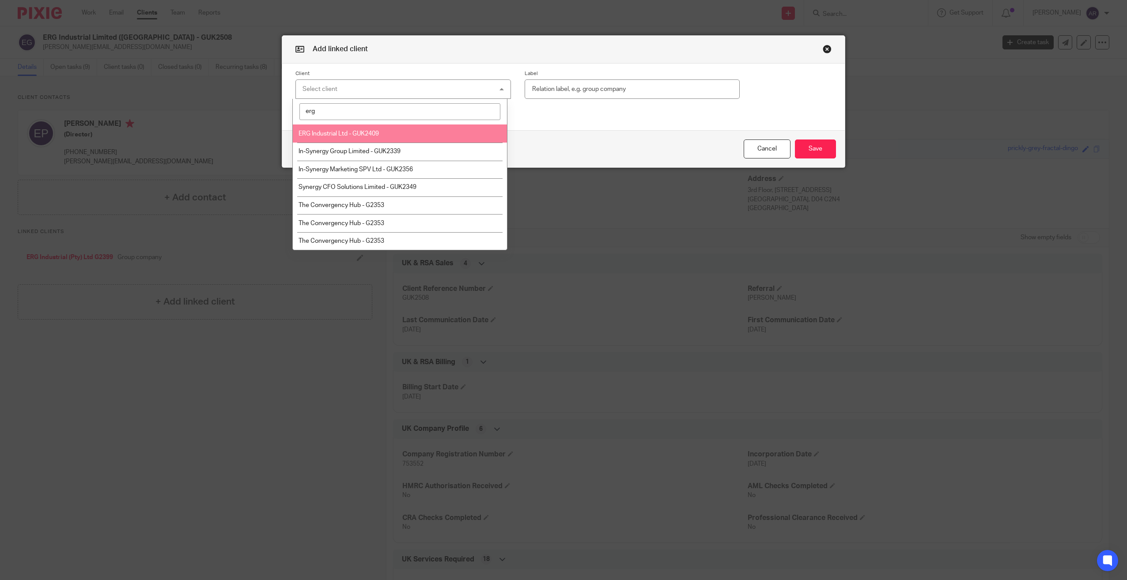
type input "erg"
click at [371, 133] on span "ERG Industrial Ltd - GUK2409" at bounding box center [339, 134] width 80 height 6
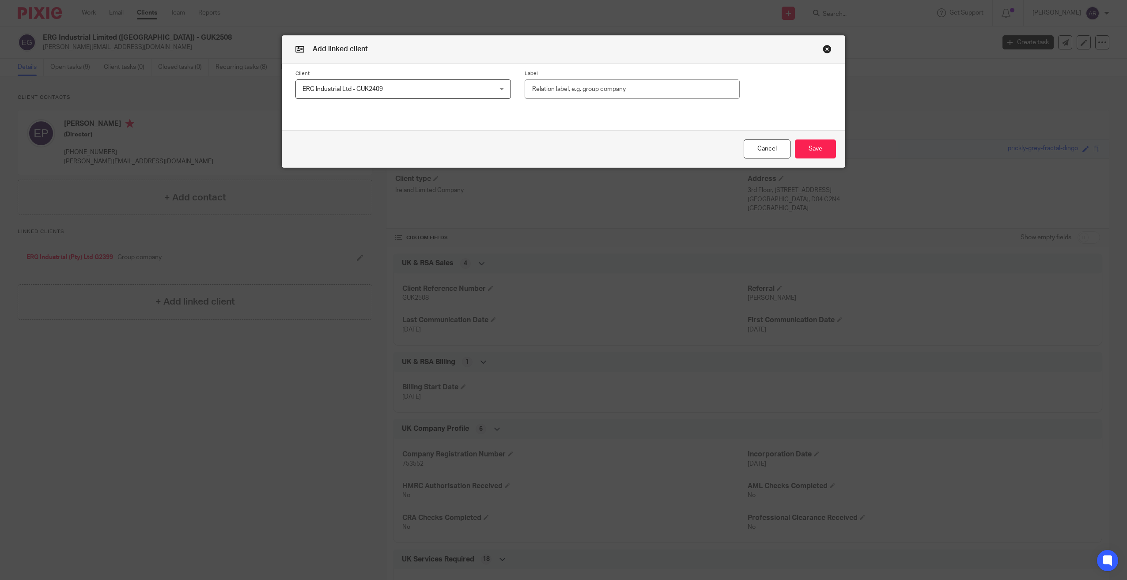
click at [568, 88] on input "text" at bounding box center [633, 90] width 216 height 20
type input "Group company"
click at [813, 149] on button "Save" at bounding box center [815, 149] width 41 height 19
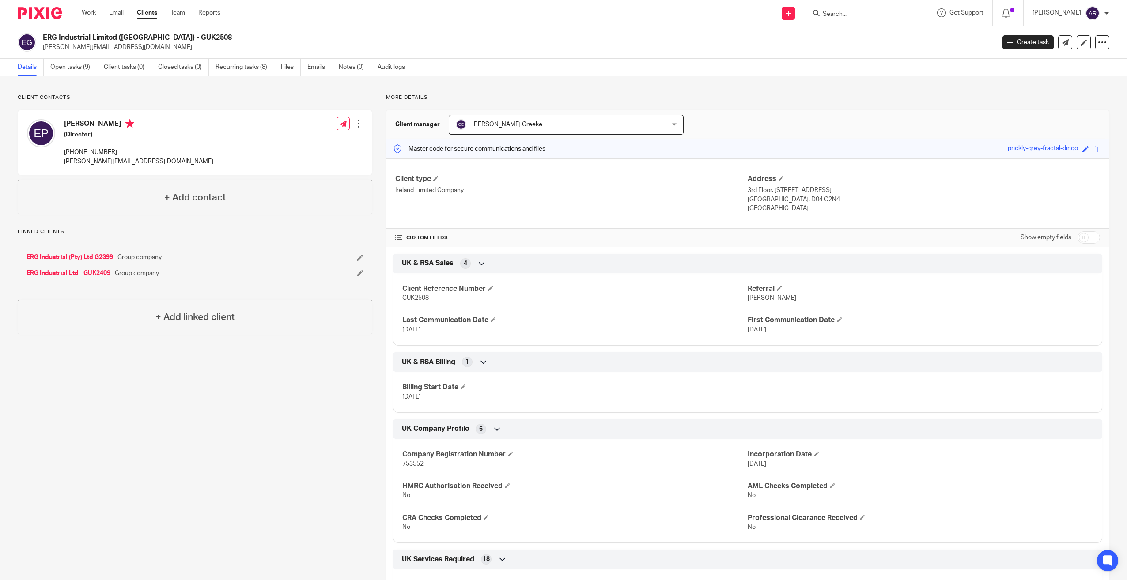
click at [99, 273] on link "ERG Industrial Ltd - GUK2409" at bounding box center [69, 273] width 84 height 9
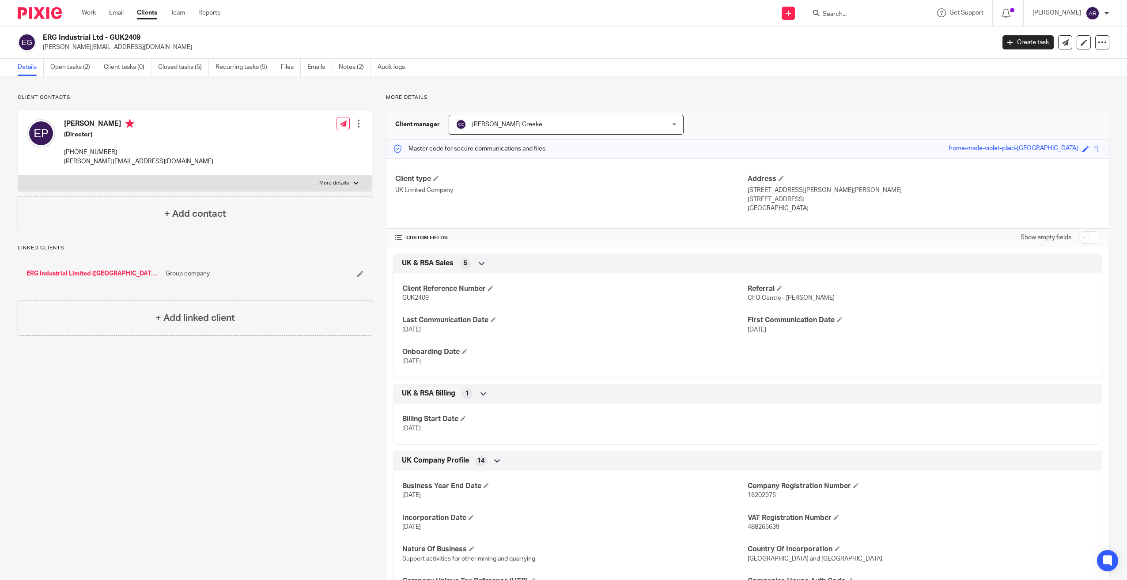
drag, startPoint x: 90, startPoint y: 15, endPoint x: 104, endPoint y: 48, distance: 36.0
click at [90, 15] on link "Work" at bounding box center [89, 12] width 14 height 9
